Goal: Task Accomplishment & Management: Complete application form

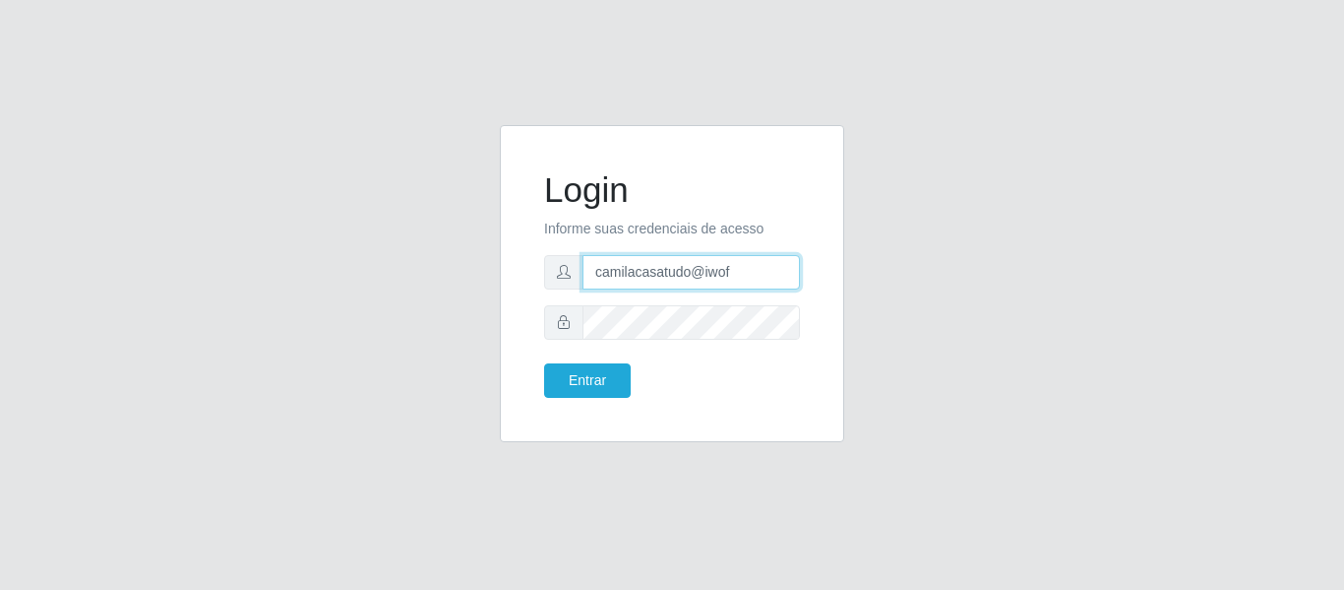
drag, startPoint x: 621, startPoint y: 291, endPoint x: 436, endPoint y: 288, distance: 185.0
click at [436, 288] on div "Login Informe suas credenciais de acesso camilacasatudo@iwof Entrar" at bounding box center [672, 295] width 1122 height 341
type input "[EMAIL_ADDRESS][DOMAIN_NAME]"
click at [598, 399] on div "Login Informe suas credenciais de acesso [EMAIL_ADDRESS][DOMAIN_NAME] Entrar" at bounding box center [672, 284] width 295 height 268
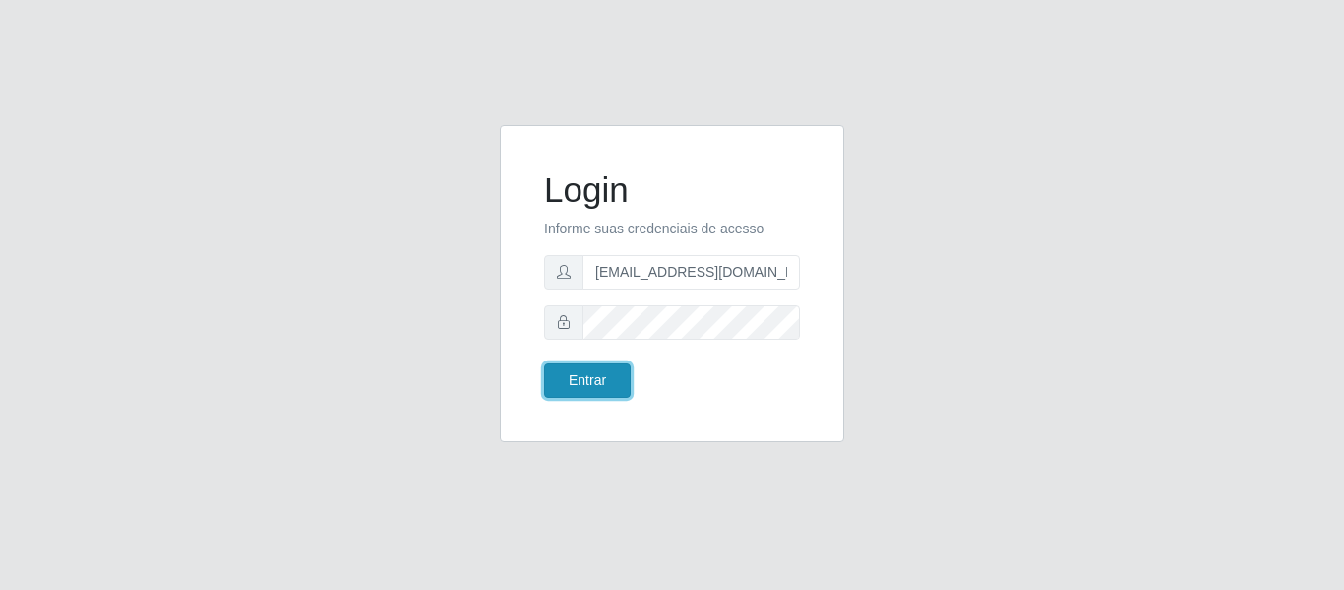
click at [600, 387] on button "Entrar" at bounding box center [587, 380] width 87 height 34
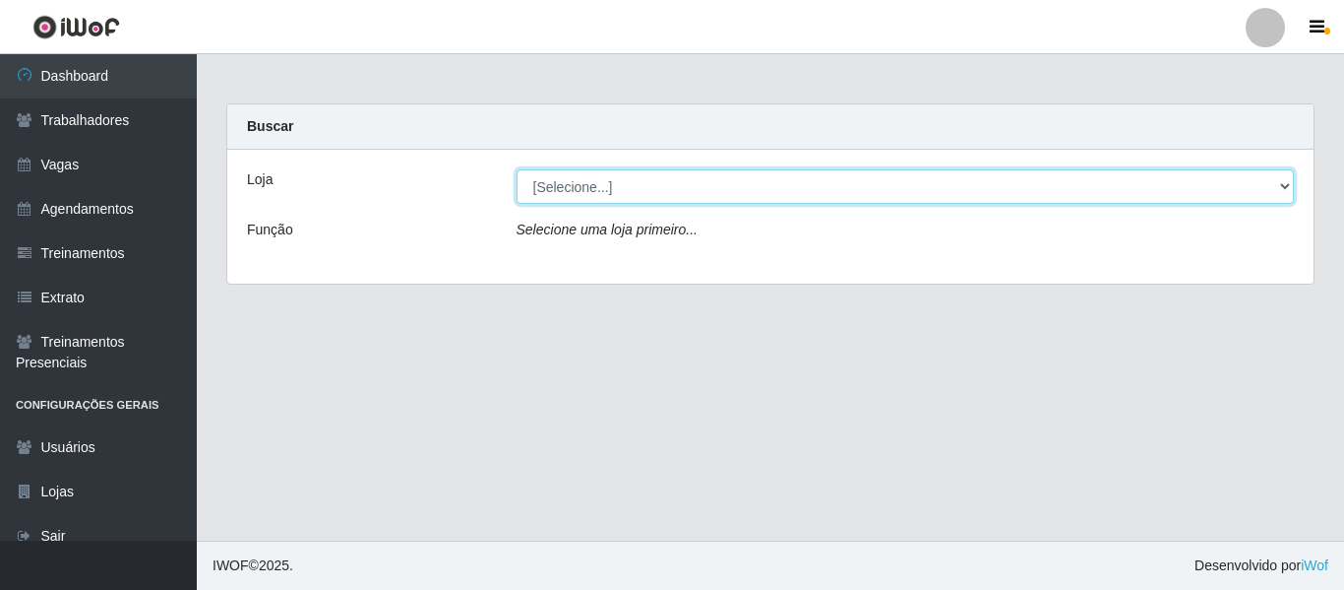
click at [603, 183] on select "[Selecione...] Sapore D'italia" at bounding box center [906, 186] width 778 height 34
select select "266"
click at [517, 169] on select "[Selecione...] Sapore D'italia" at bounding box center [906, 186] width 778 height 34
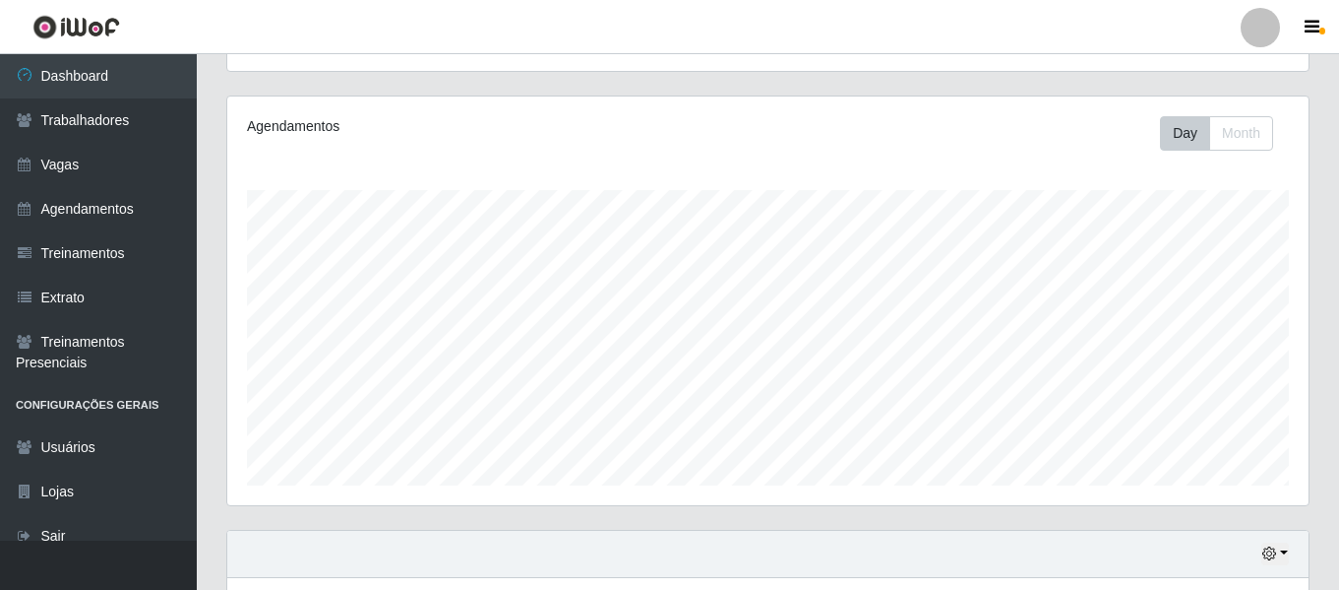
scroll to position [542, 0]
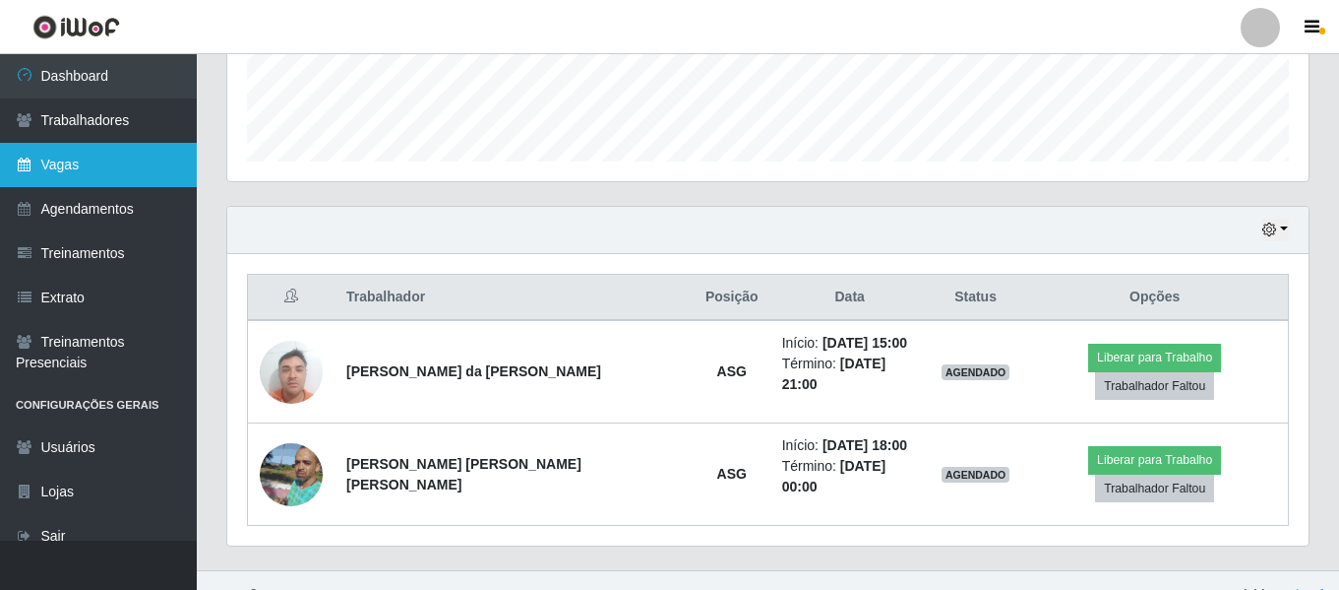
click at [125, 155] on link "Vagas" at bounding box center [98, 165] width 197 height 44
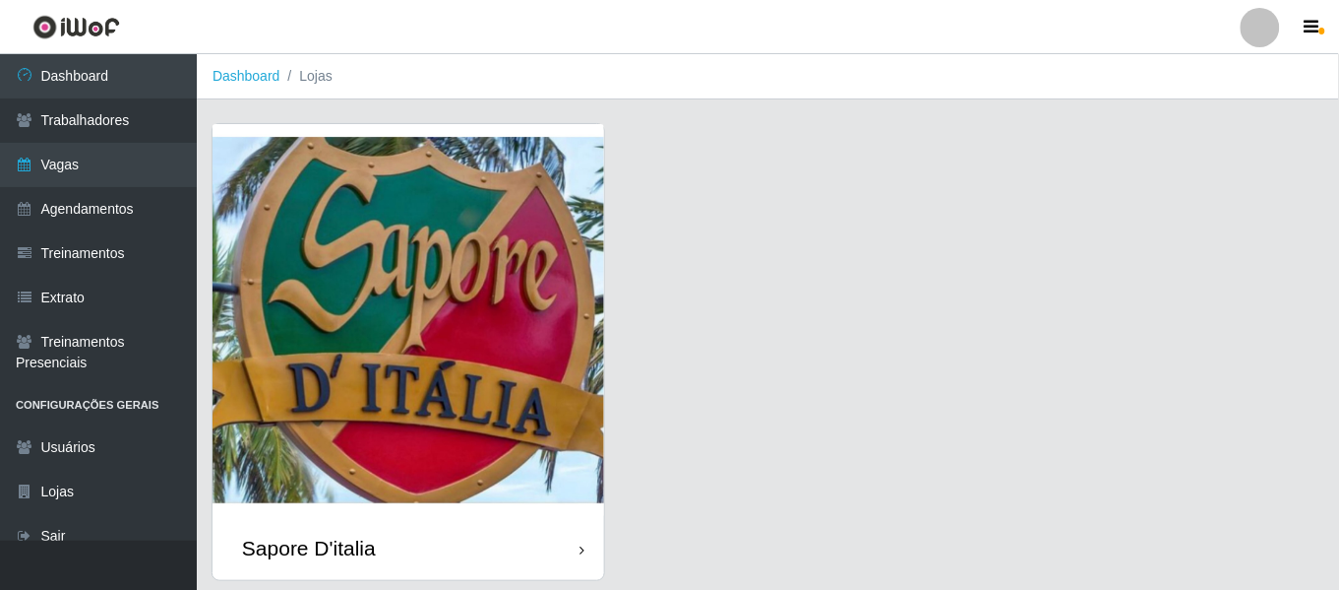
click at [454, 152] on img at bounding box center [409, 320] width 392 height 392
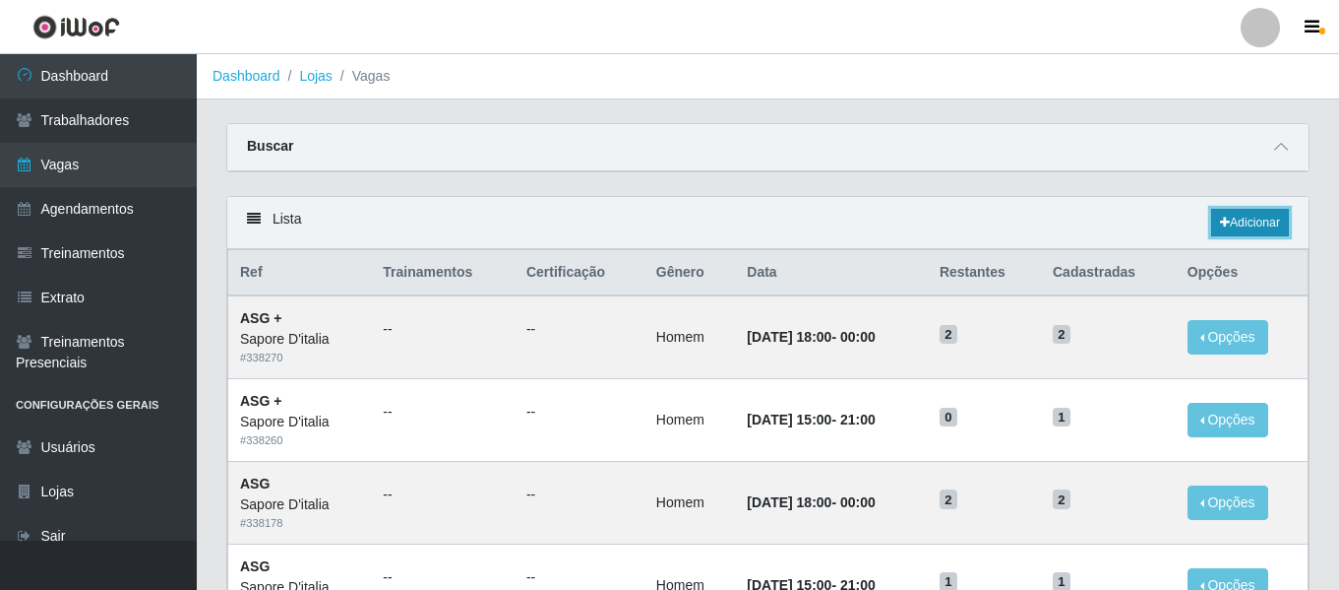
click at [1263, 210] on link "Adicionar" at bounding box center [1251, 223] width 78 height 28
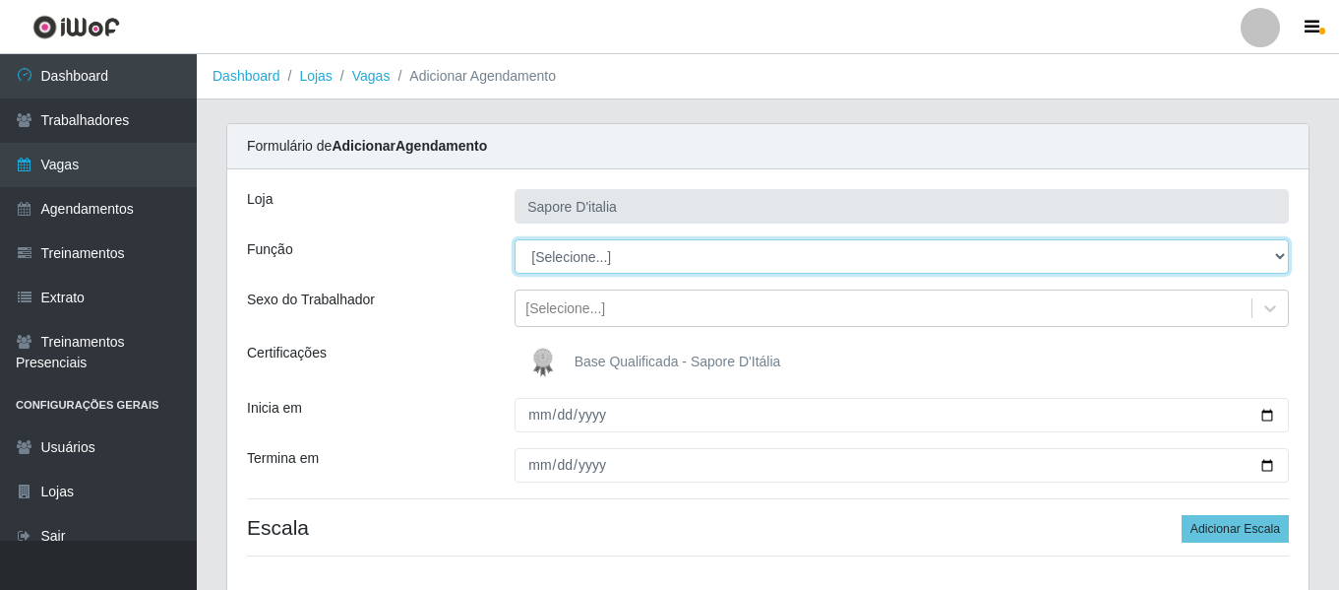
click at [619, 264] on select "[Selecione...] ASG ASG + ASG ++ Auxiliar de Cozinha Auxiliar de Cozinha + Auxil…" at bounding box center [902, 256] width 775 height 34
select select "79"
click at [515, 239] on select "[Selecione...] ASG ASG + ASG ++ Auxiliar de Cozinha Auxiliar de Cozinha + Auxil…" at bounding box center [902, 256] width 775 height 34
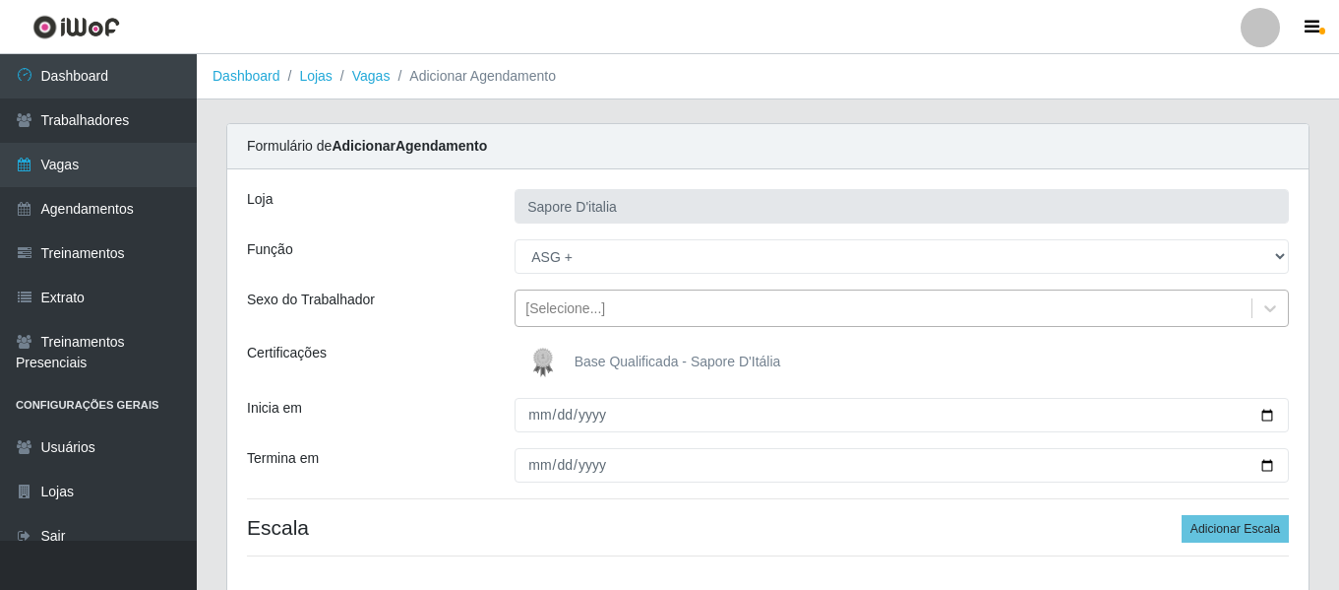
click at [572, 315] on div "[Selecione...]" at bounding box center [566, 308] width 80 height 21
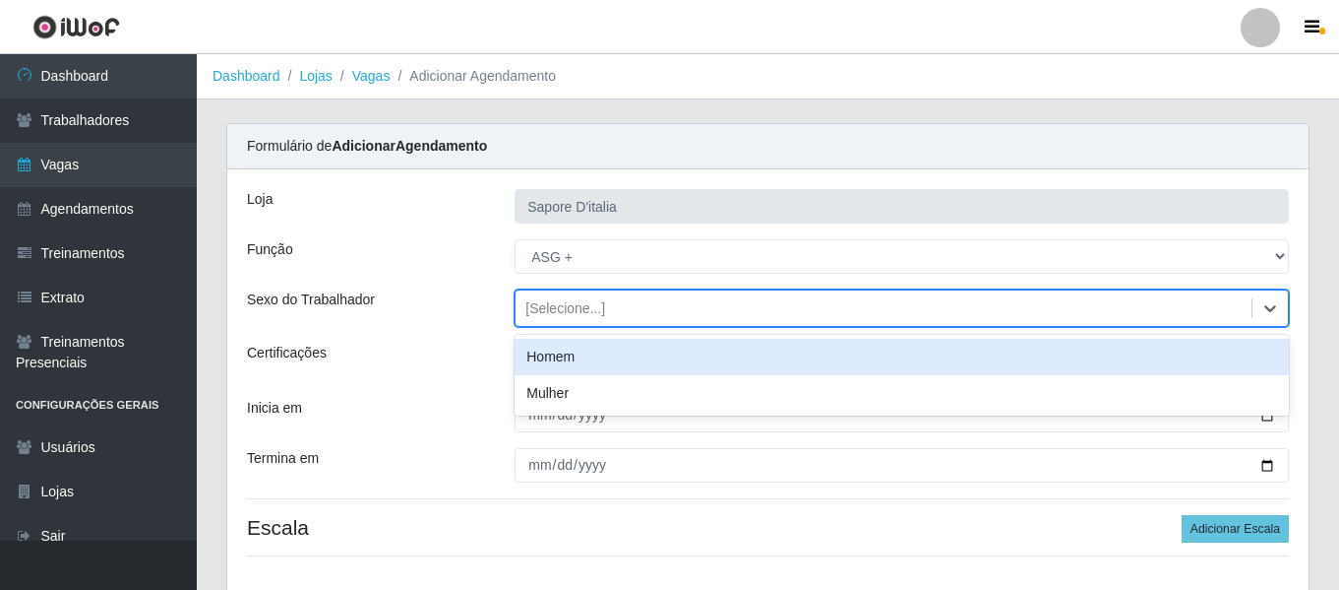
click at [574, 359] on div "Homem" at bounding box center [902, 357] width 775 height 36
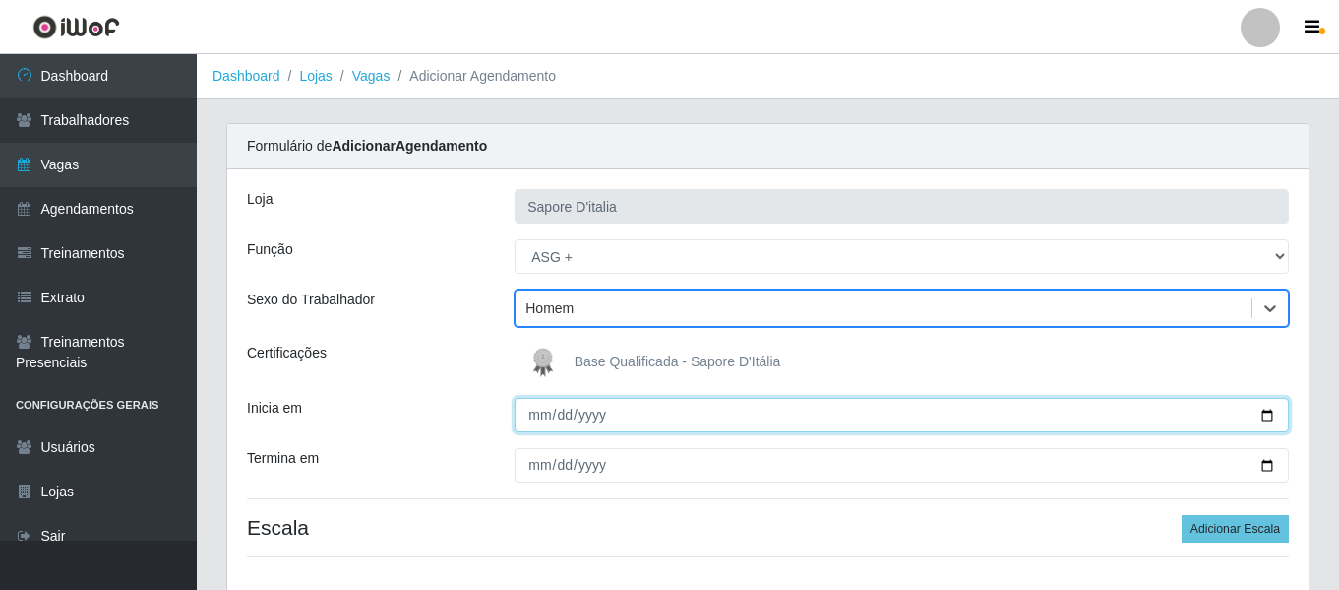
click at [551, 416] on input "Inicia em" at bounding box center [902, 415] width 775 height 34
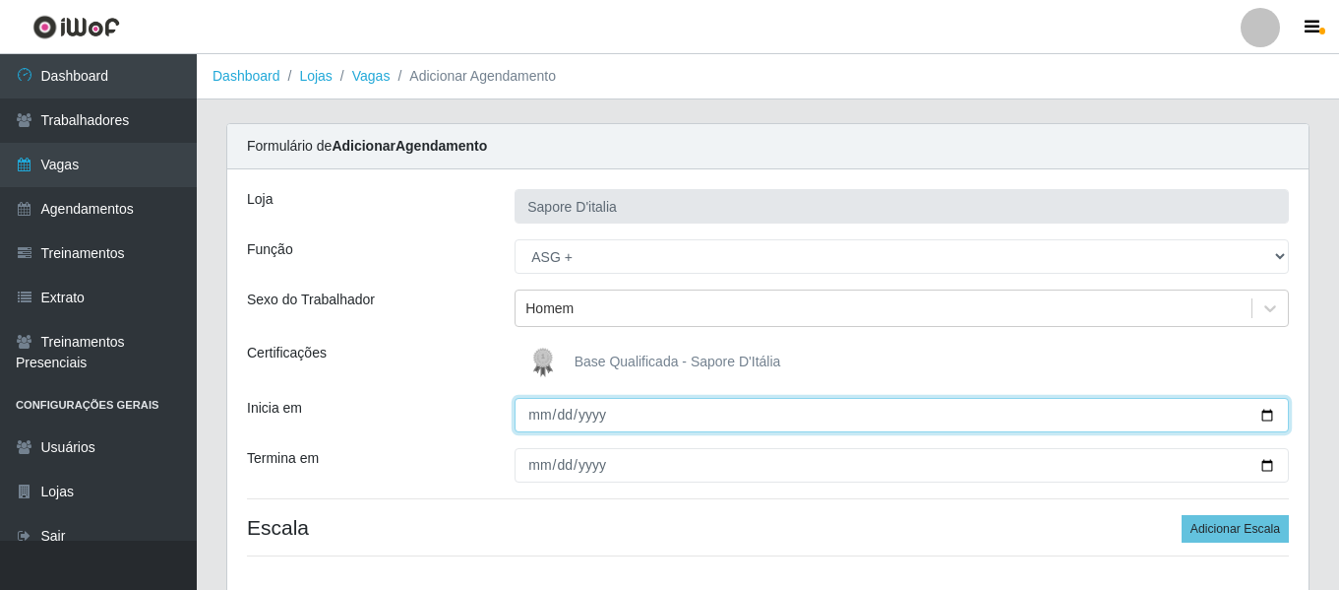
click at [536, 422] on input "Inicia em" at bounding box center [902, 415] width 775 height 34
click at [534, 411] on input "Inicia em" at bounding box center [902, 415] width 775 height 34
type input "[DATE]"
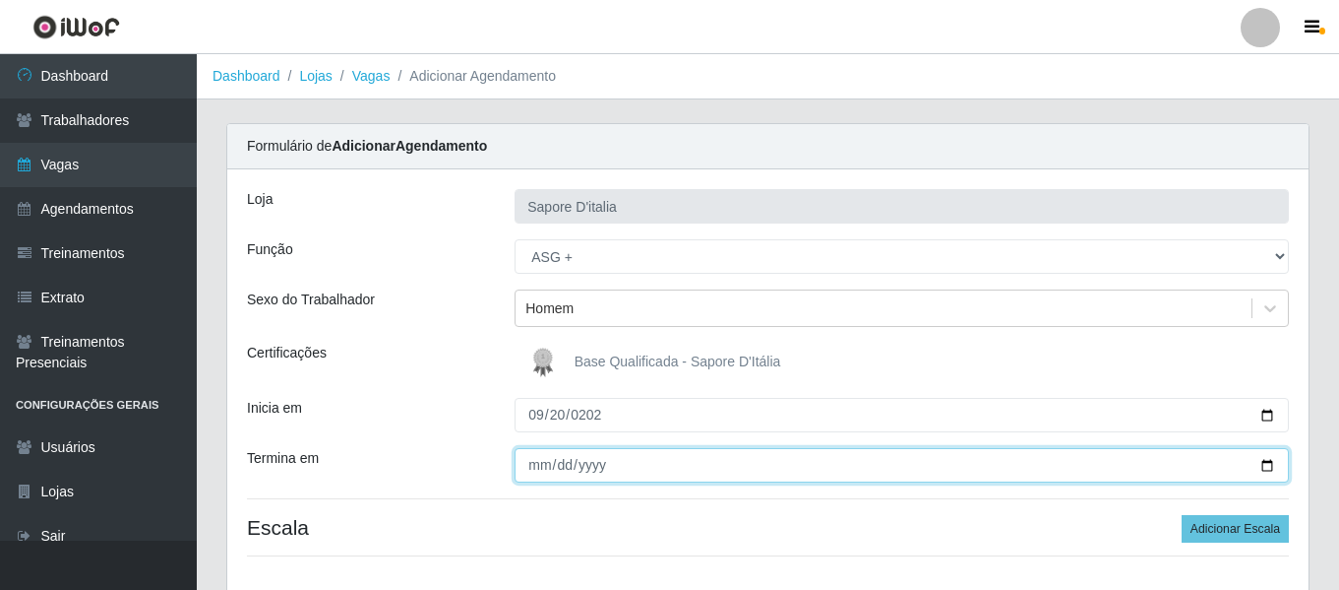
click at [529, 466] on input "Termina em" at bounding box center [902, 465] width 775 height 34
type input "[DATE]"
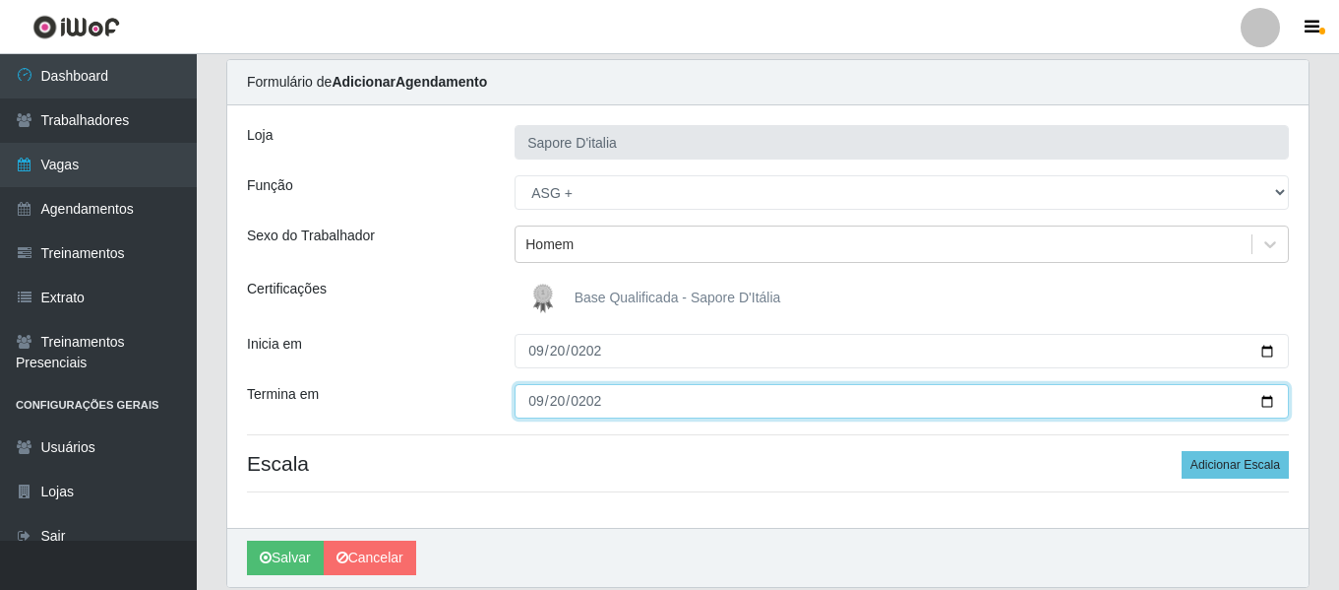
scroll to position [98, 0]
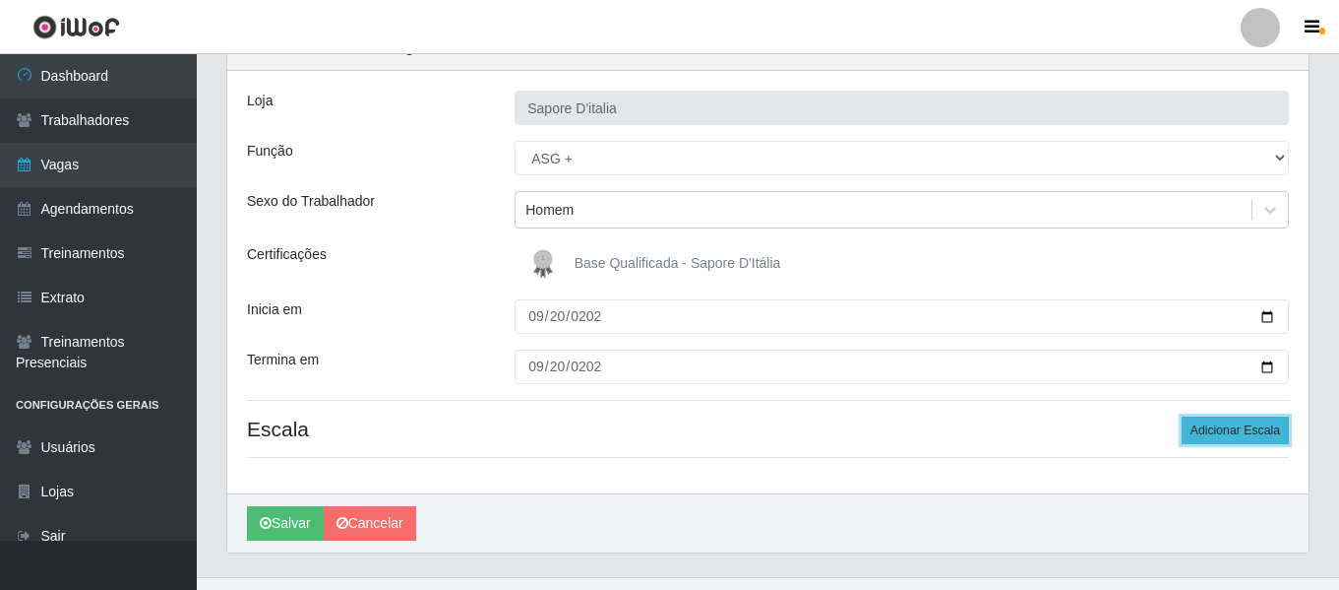
click at [1232, 436] on button "Adicionar Escala" at bounding box center [1235, 430] width 107 height 28
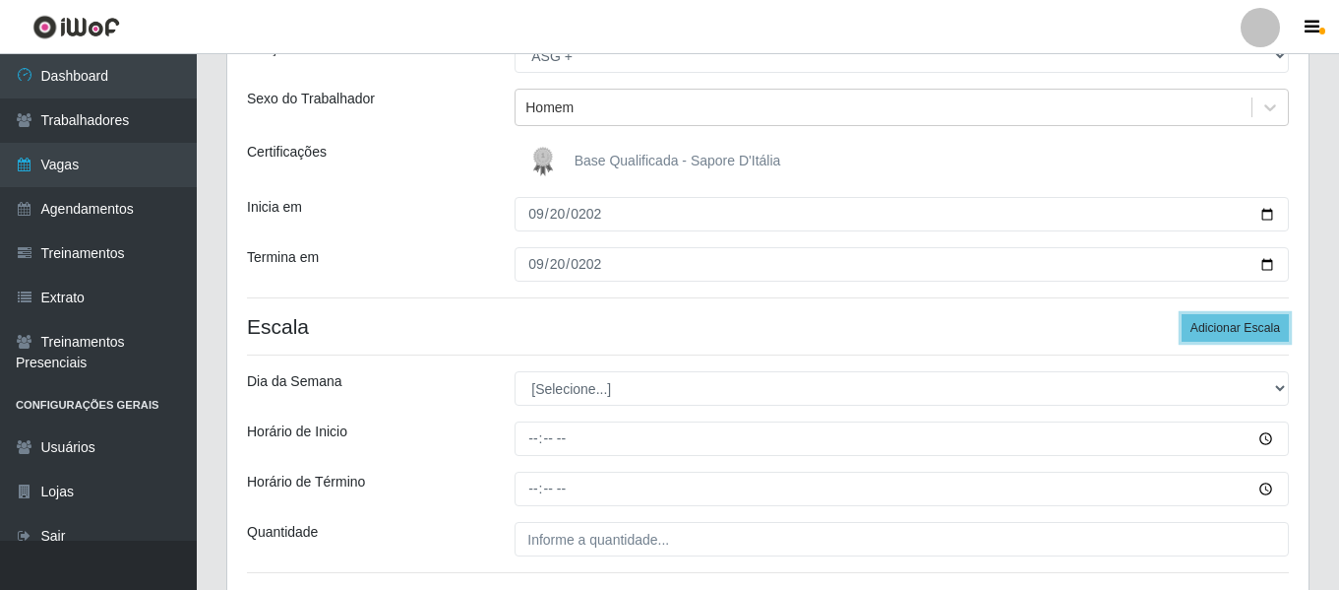
scroll to position [352, 0]
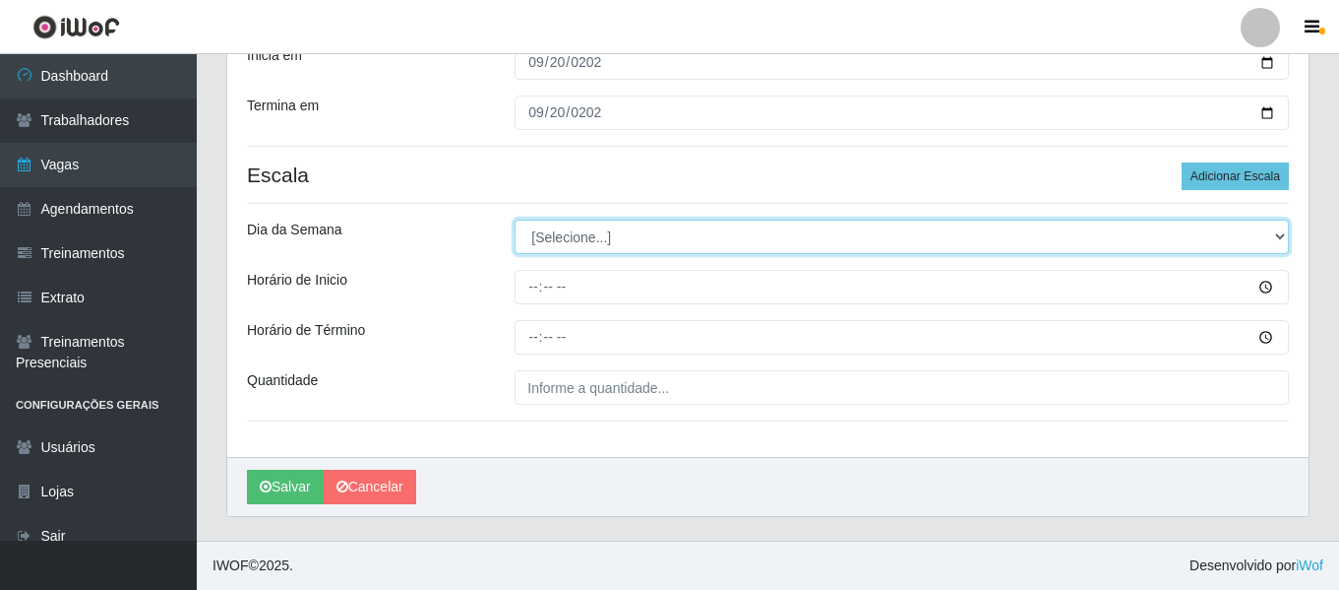
click at [627, 241] on select "[Selecione...] Segunda Terça Quarta Quinta Sexta Sábado Domingo" at bounding box center [902, 236] width 775 height 34
select select "6"
click at [515, 219] on select "[Selecione...] Segunda Terça Quarta Quinta Sexta Sábado Domingo" at bounding box center [902, 236] width 775 height 34
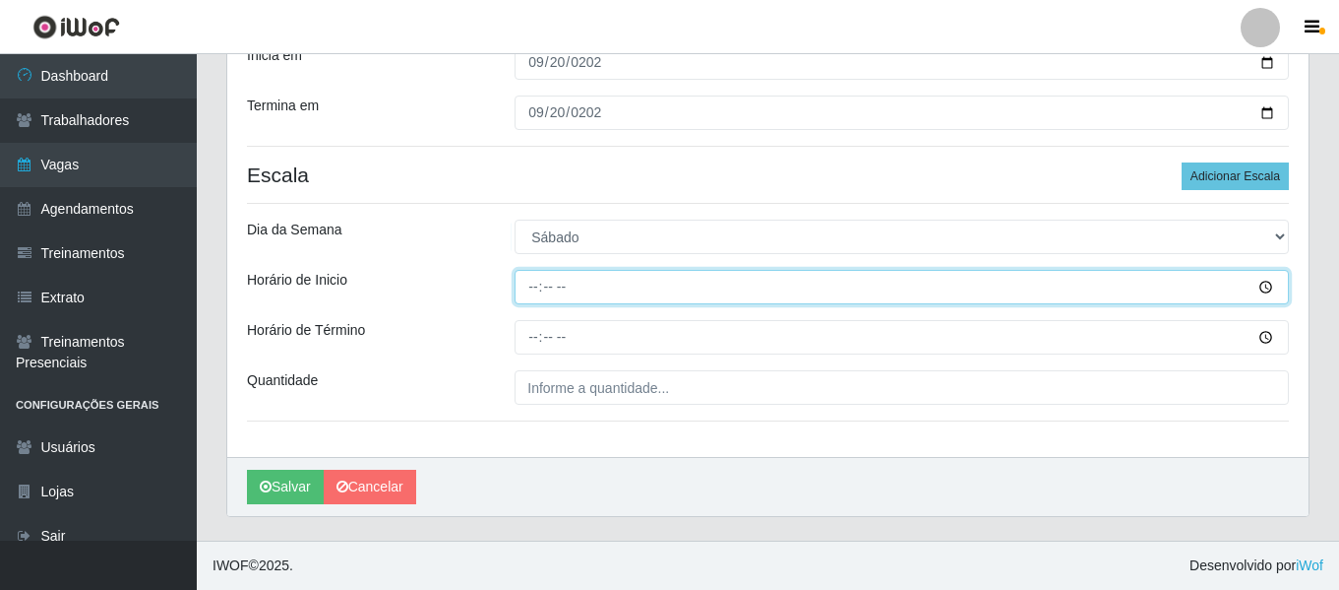
click at [522, 292] on input "Horário de Inicio" at bounding box center [902, 287] width 775 height 34
type input "10:00"
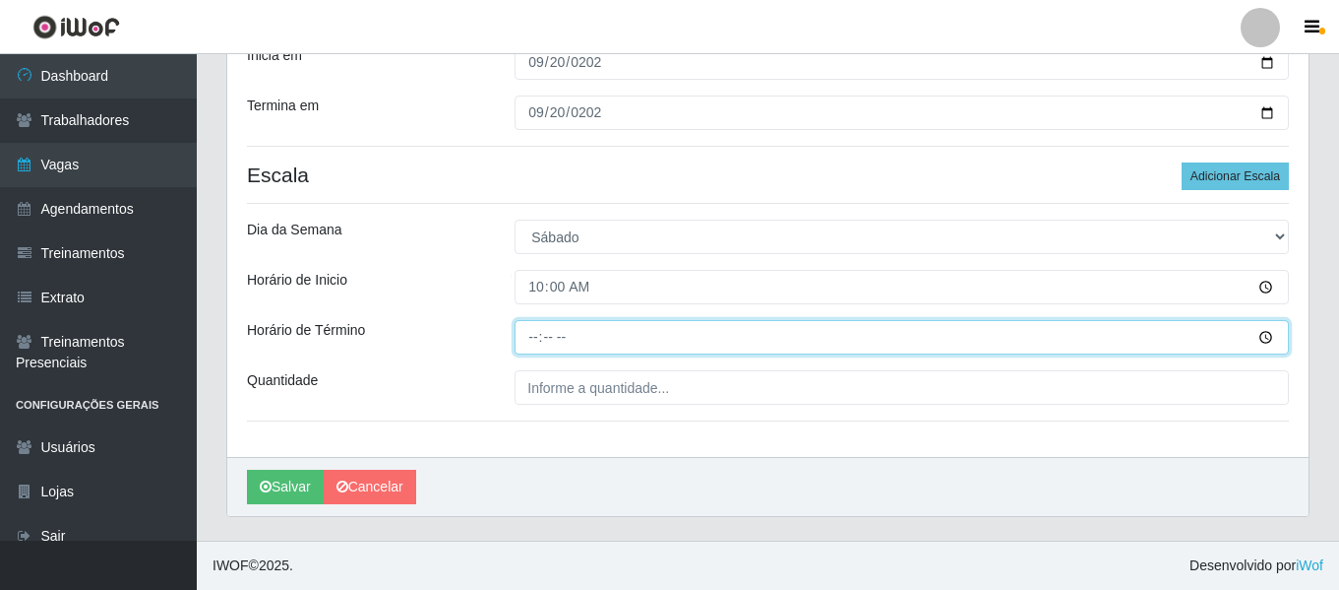
click at [519, 331] on input "Horário de Término" at bounding box center [902, 337] width 775 height 34
type input "16:00"
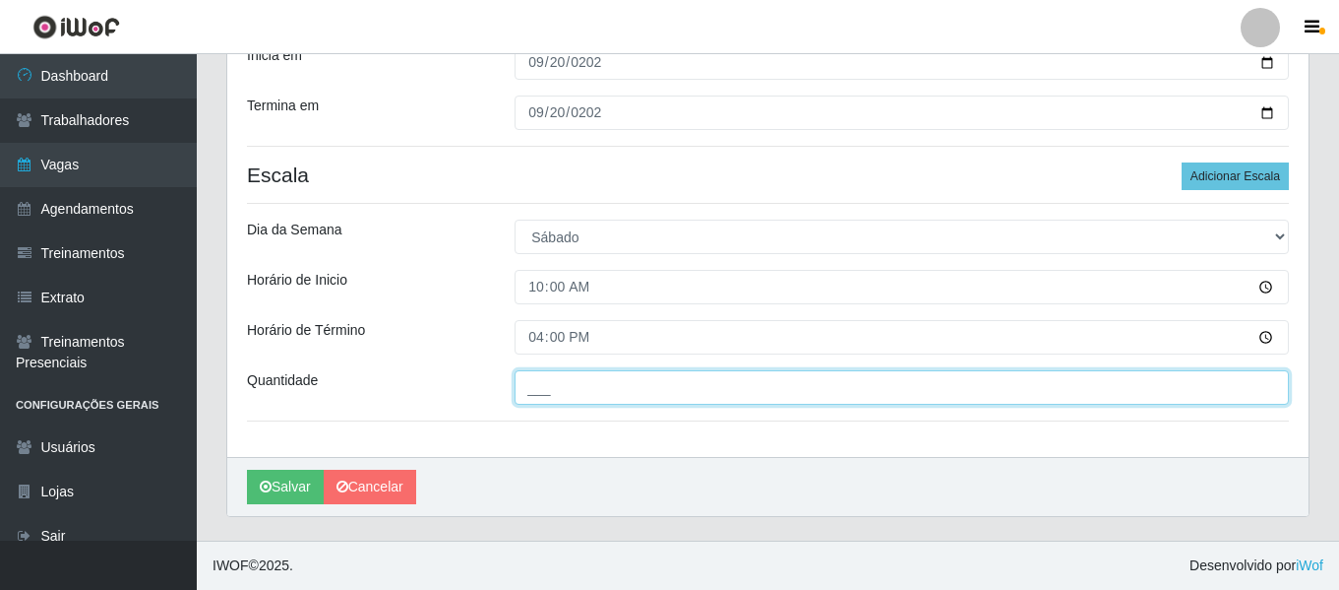
click at [581, 384] on input "___" at bounding box center [902, 387] width 775 height 34
type input "2__"
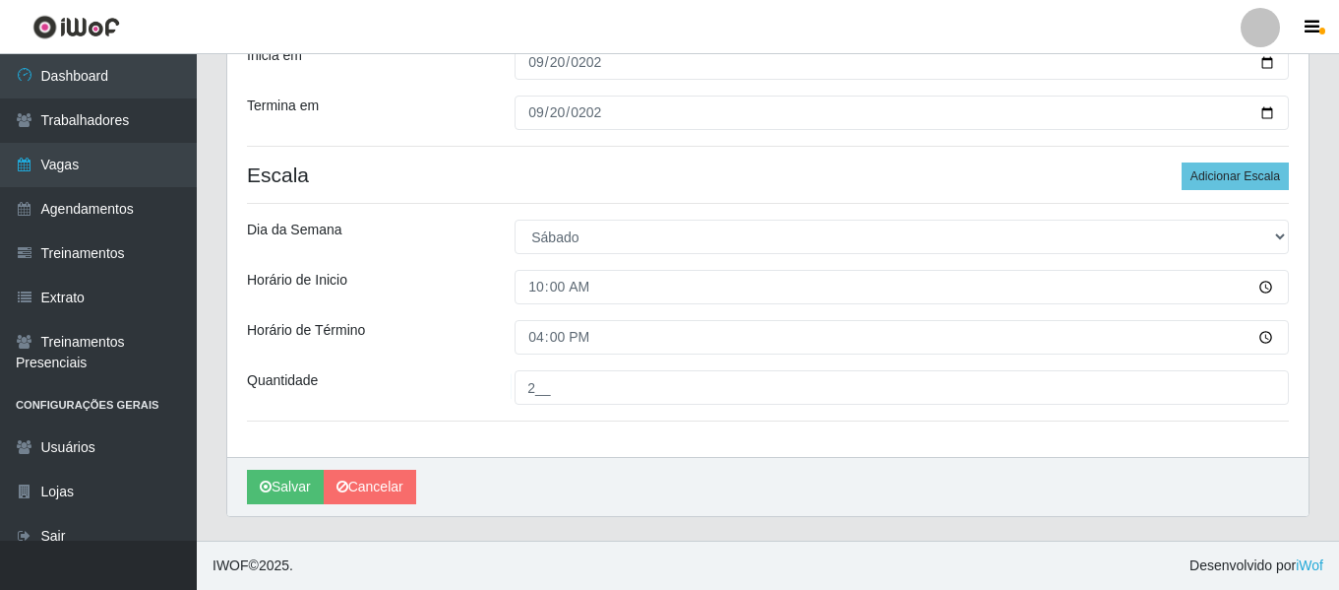
click at [620, 467] on div "[PERSON_NAME]" at bounding box center [768, 486] width 1082 height 59
click at [280, 490] on button "Salvar" at bounding box center [285, 486] width 77 height 34
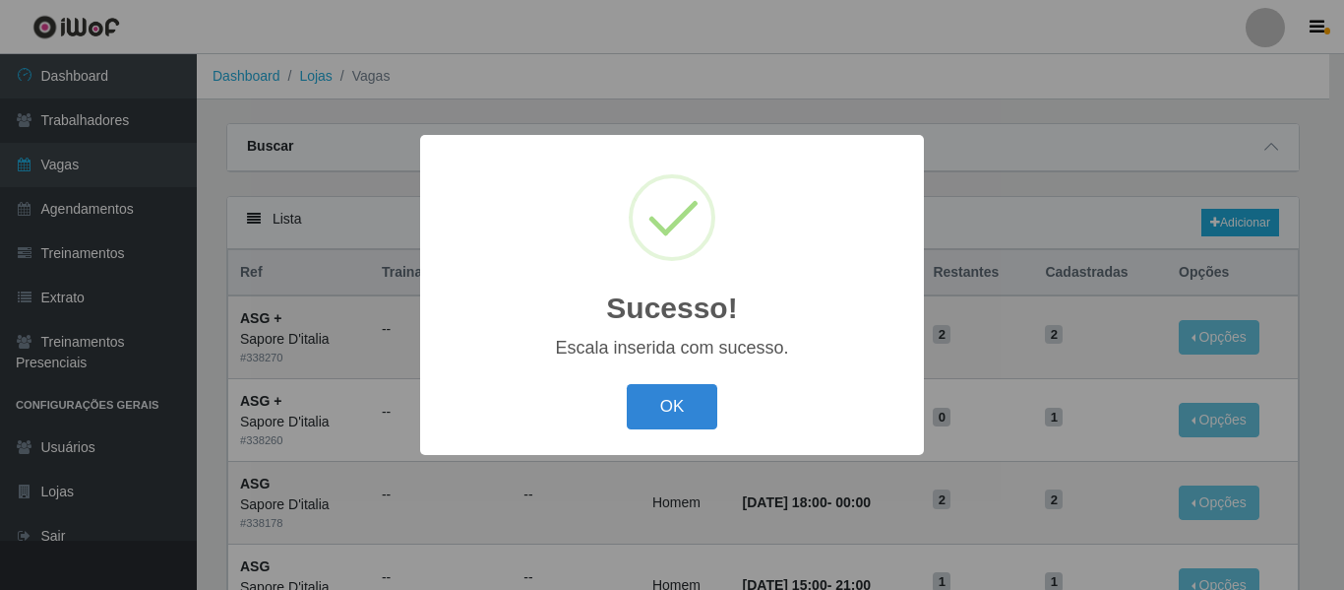
click at [670, 415] on button "OK" at bounding box center [673, 407] width 92 height 46
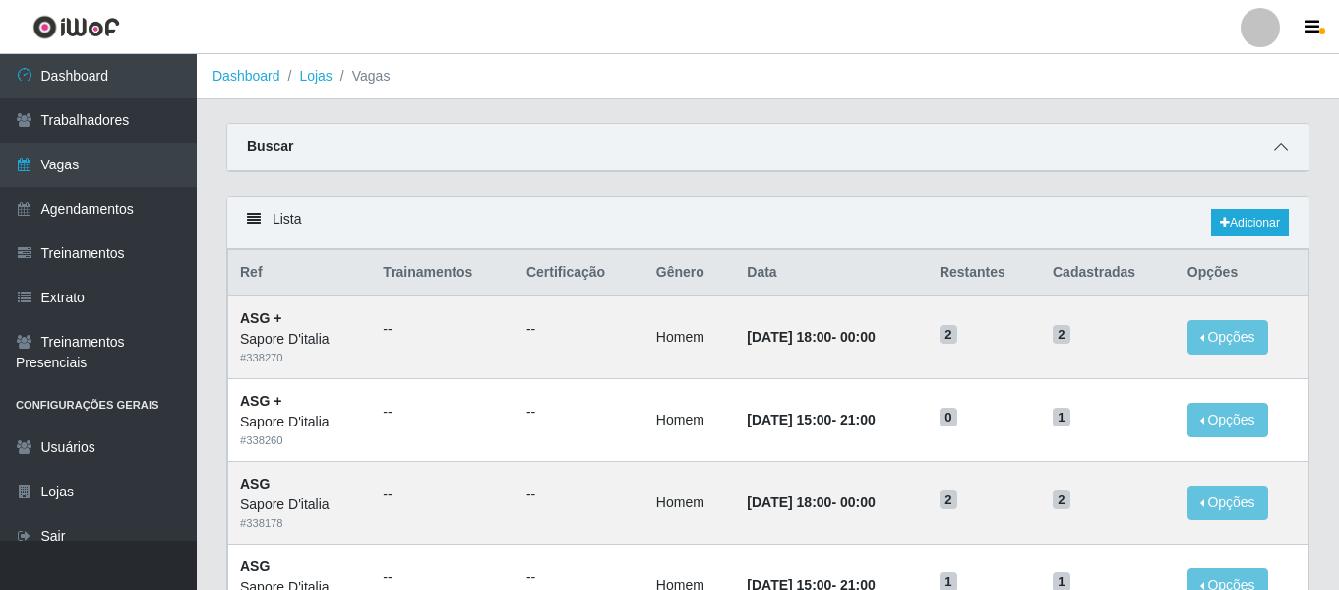
click at [1277, 158] on span at bounding box center [1282, 147] width 24 height 23
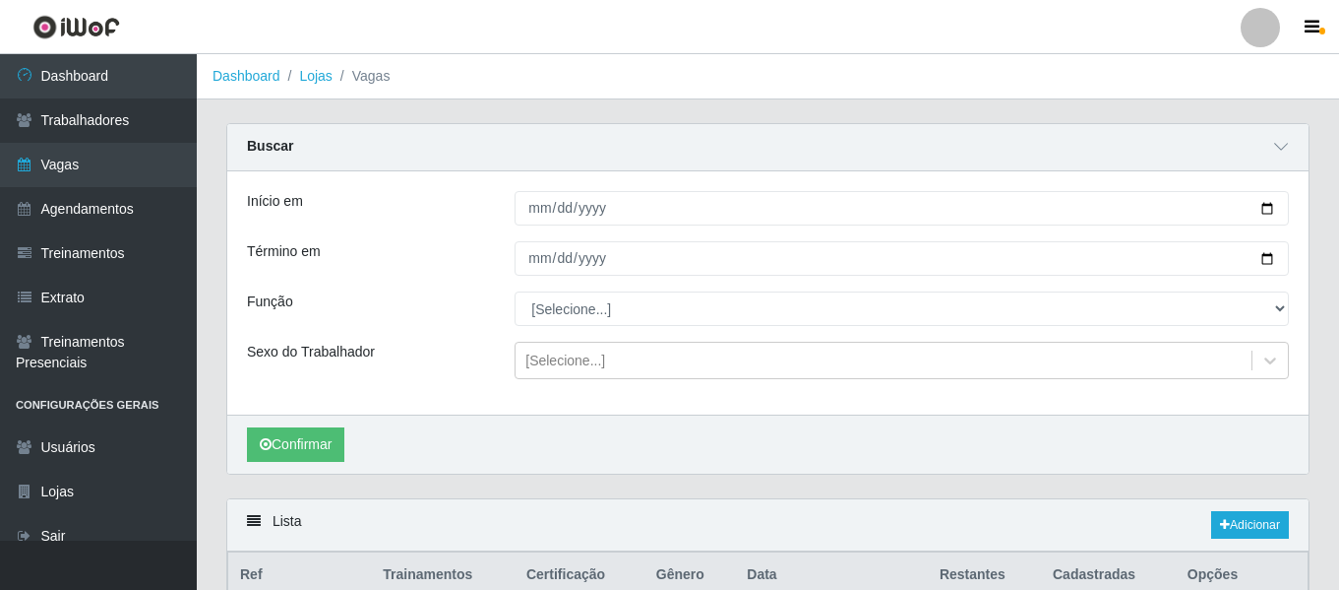
click at [526, 226] on div "Início em Término em Função [Selecione...] ASG ASG + ASG ++ Auxiliar de Cozinha…" at bounding box center [768, 292] width 1082 height 243
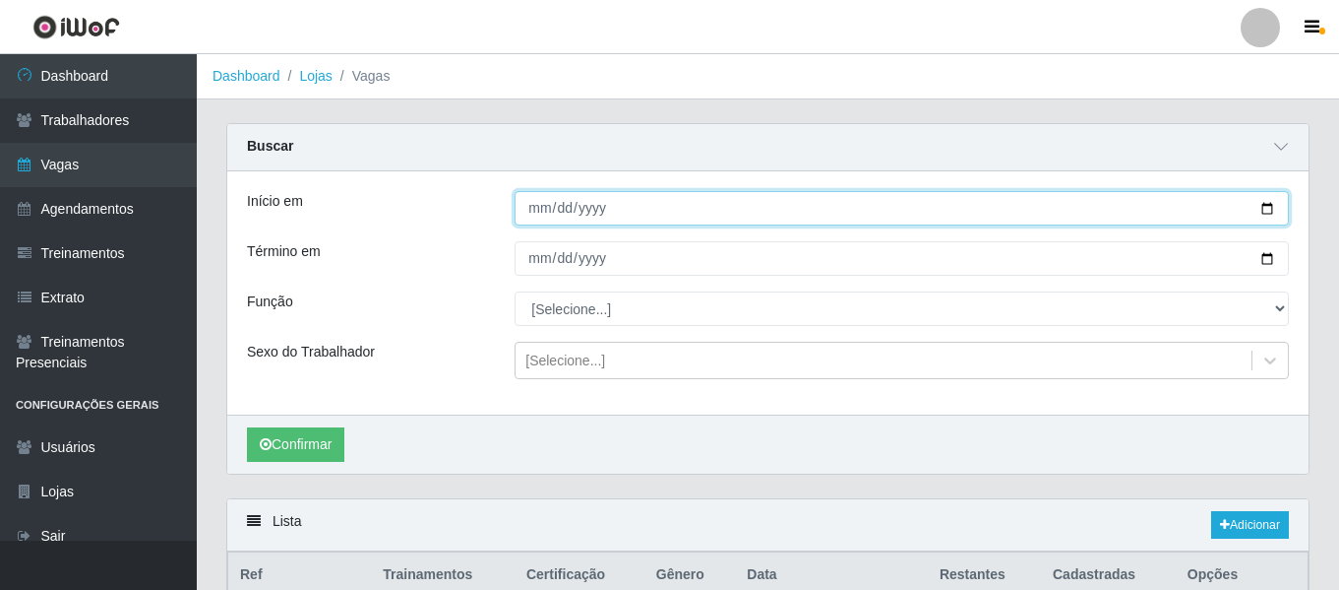
click at [550, 215] on input "Início em" at bounding box center [902, 208] width 775 height 34
type input "[DATE]"
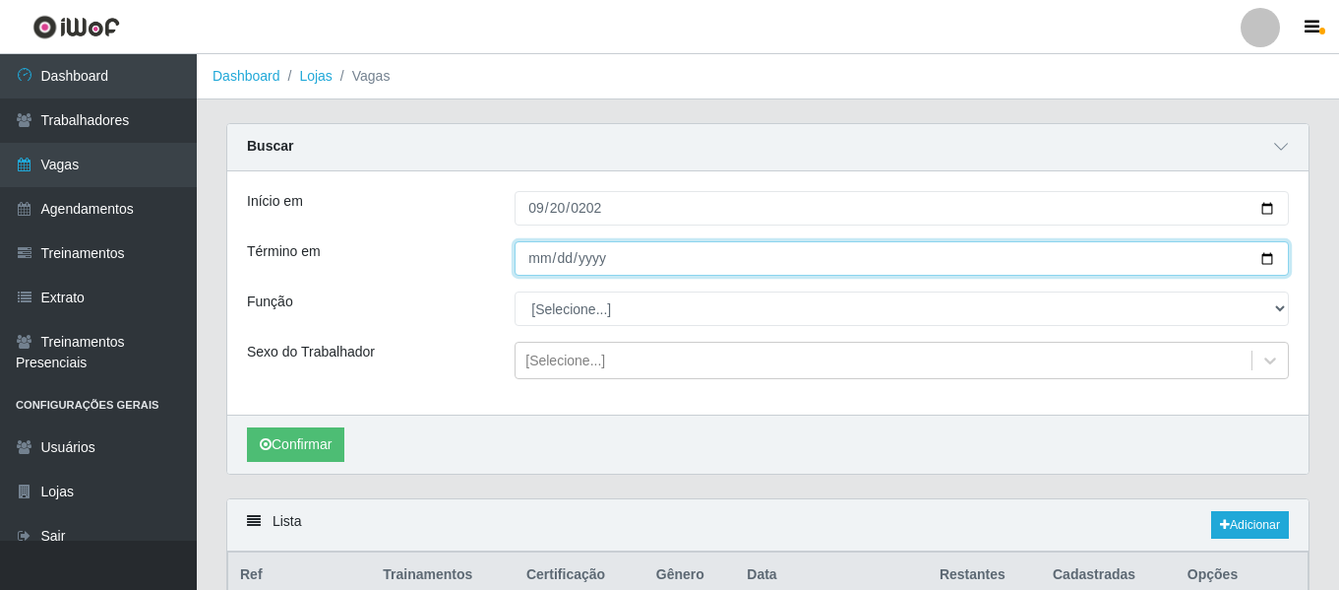
click at [528, 264] on input "Término em" at bounding box center [902, 258] width 775 height 34
type input "[DATE]"
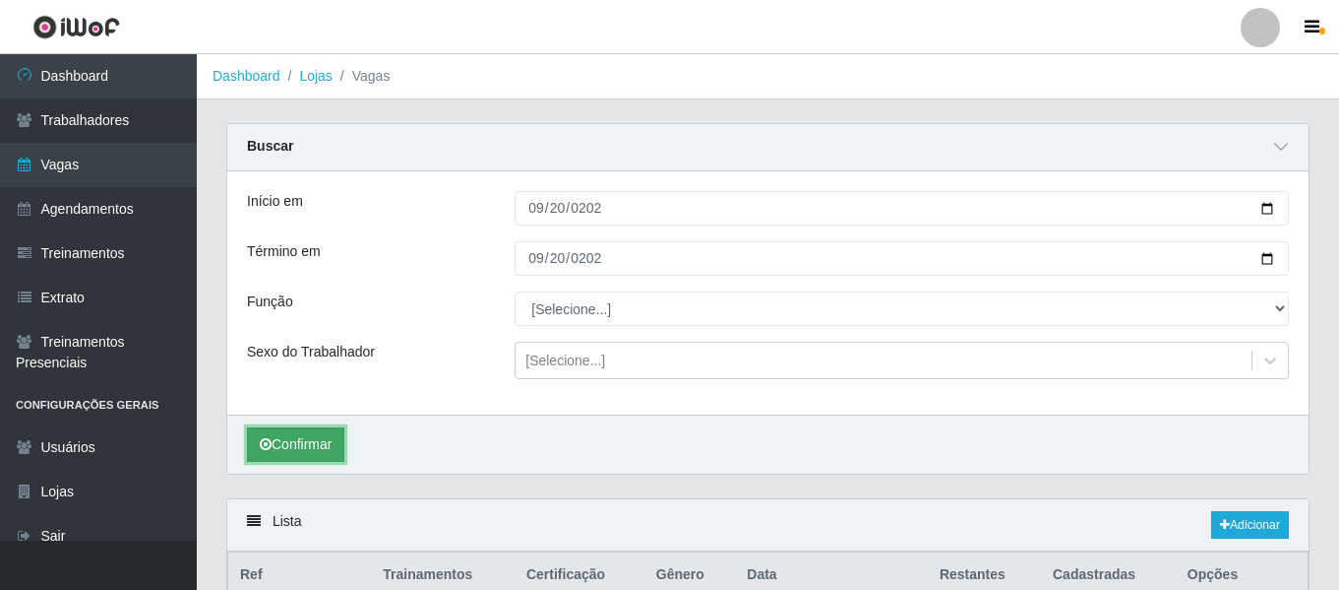
click at [284, 457] on button "Confirmar" at bounding box center [295, 444] width 97 height 34
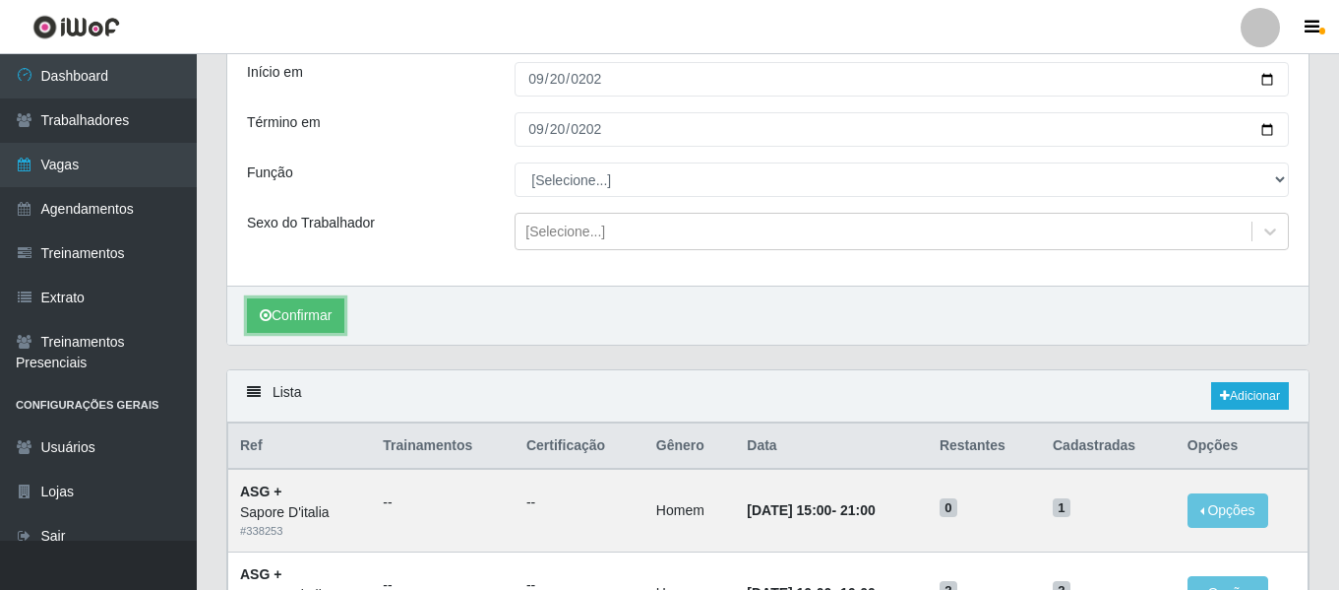
scroll to position [308, 0]
